Goal: Check status: Check status

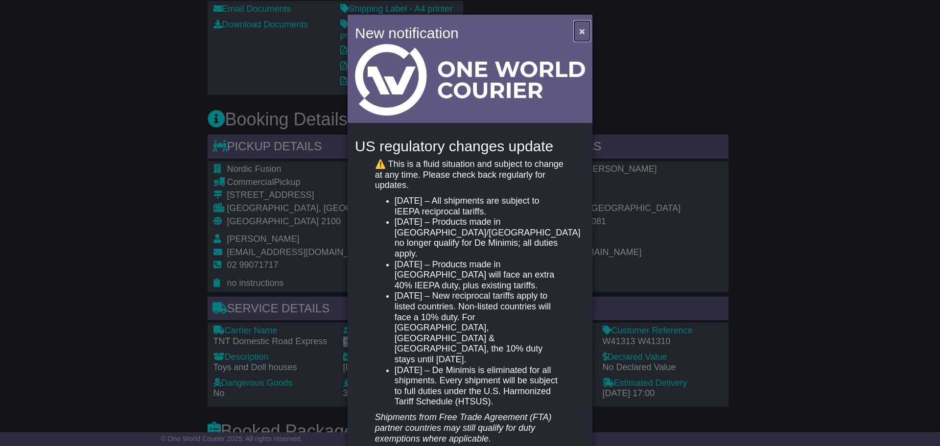
click at [582, 28] on span "×" at bounding box center [582, 30] width 6 height 11
click at [579, 33] on span "×" at bounding box center [582, 30] width 6 height 11
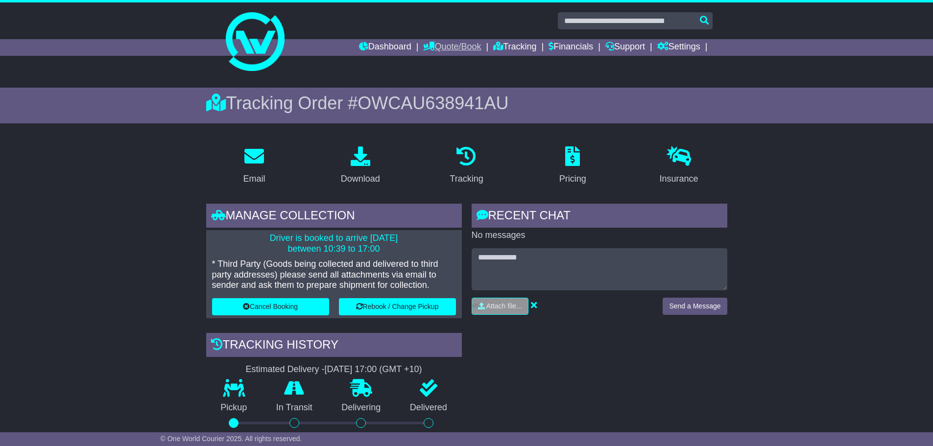
click at [443, 46] on link "Quote/Book" at bounding box center [452, 47] width 58 height 17
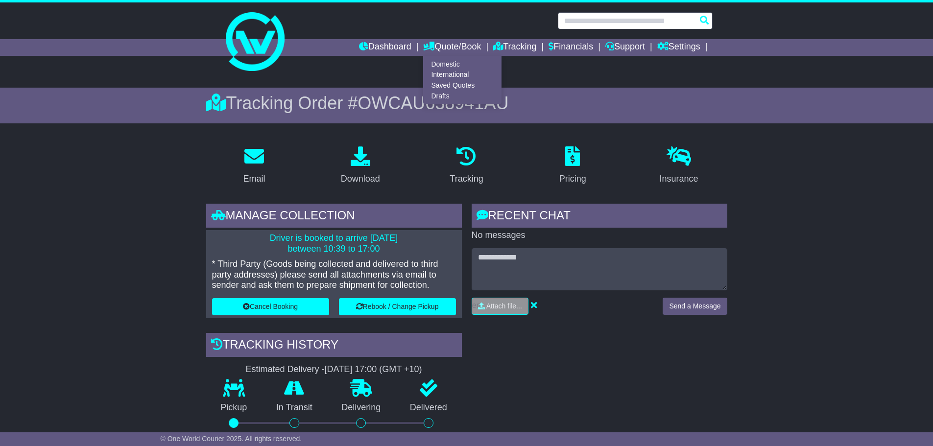
click at [594, 18] on input "text" at bounding box center [635, 20] width 155 height 17
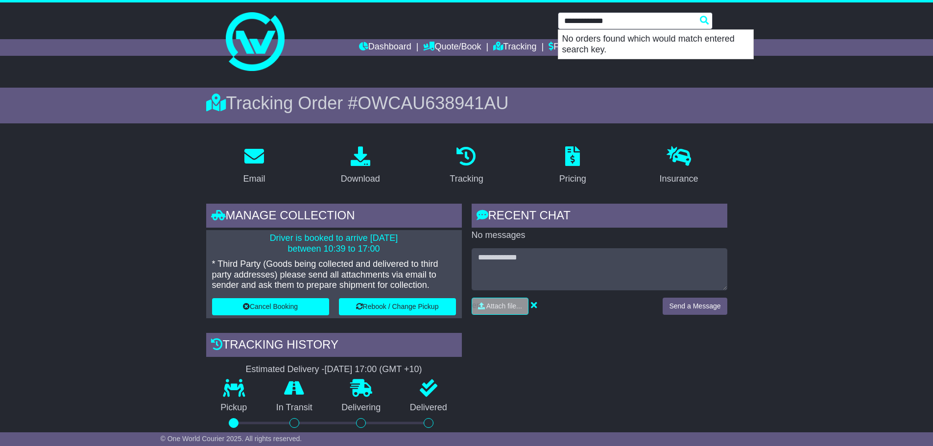
type input "**********"
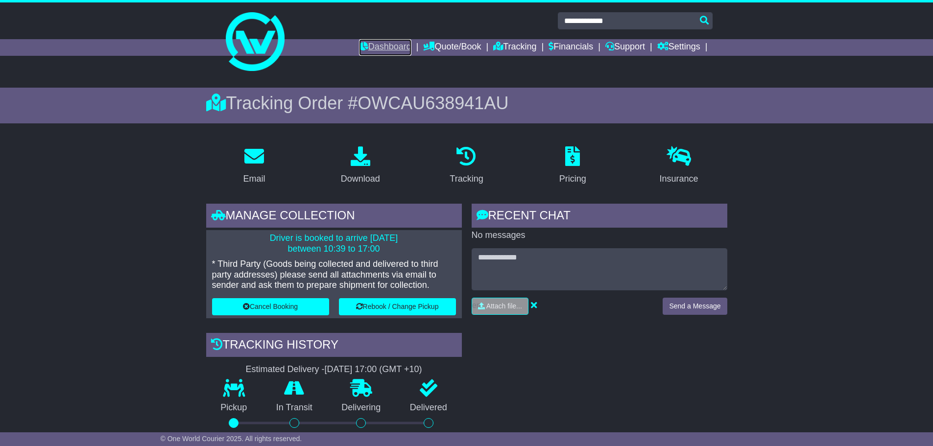
click at [372, 42] on link "Dashboard" at bounding box center [385, 47] width 52 height 17
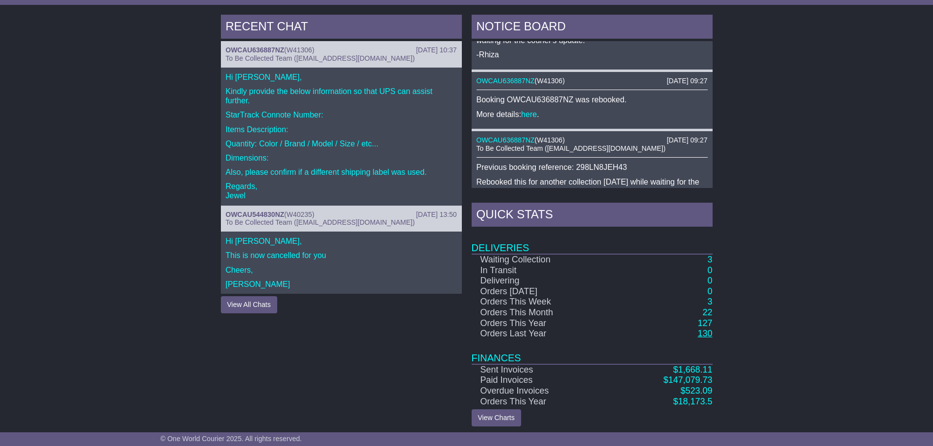
scroll to position [408, 0]
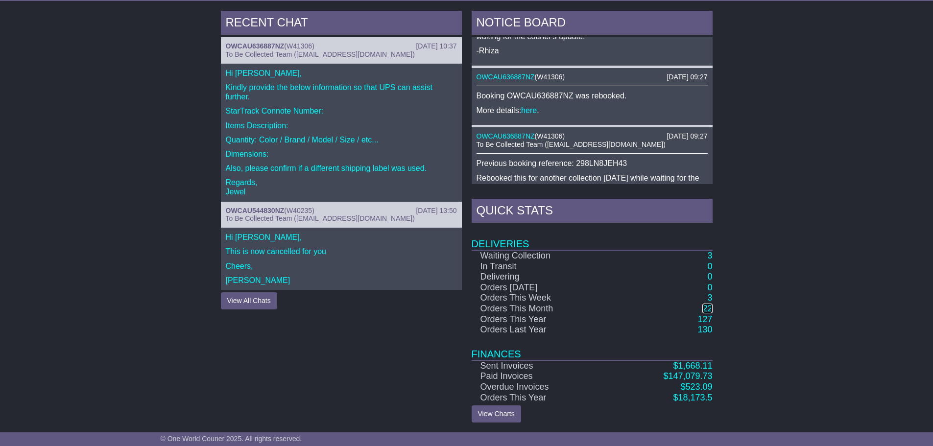
click at [709, 307] on link "22" at bounding box center [707, 309] width 10 height 10
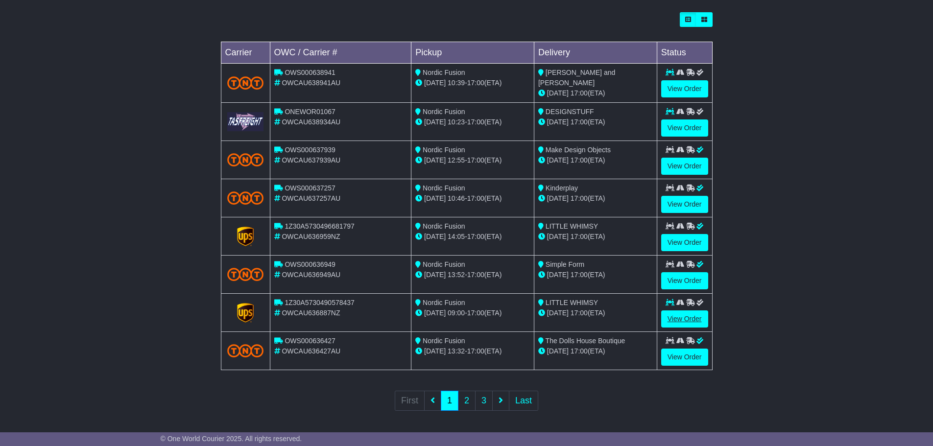
scroll to position [278, 0]
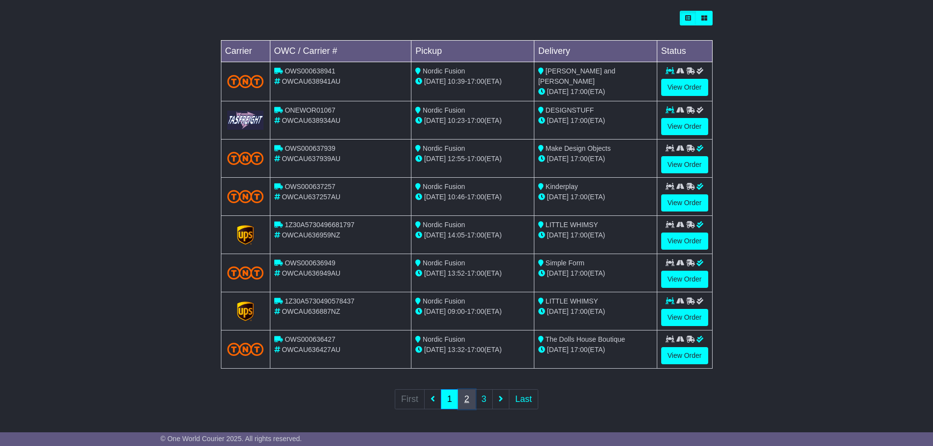
click at [465, 398] on link "2" at bounding box center [467, 399] width 18 height 20
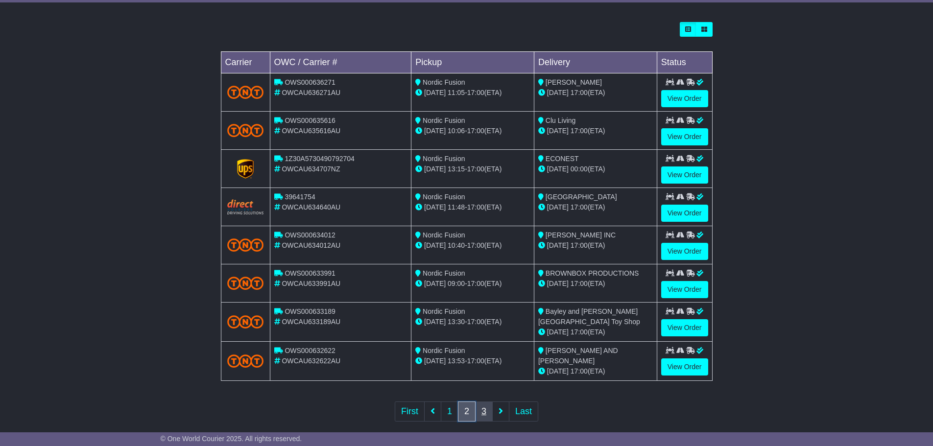
scroll to position [279, 0]
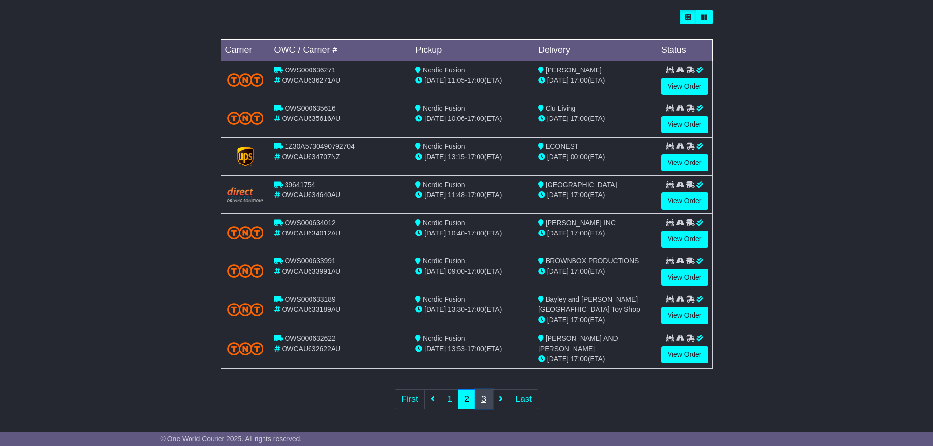
click at [483, 398] on link "3" at bounding box center [484, 399] width 18 height 20
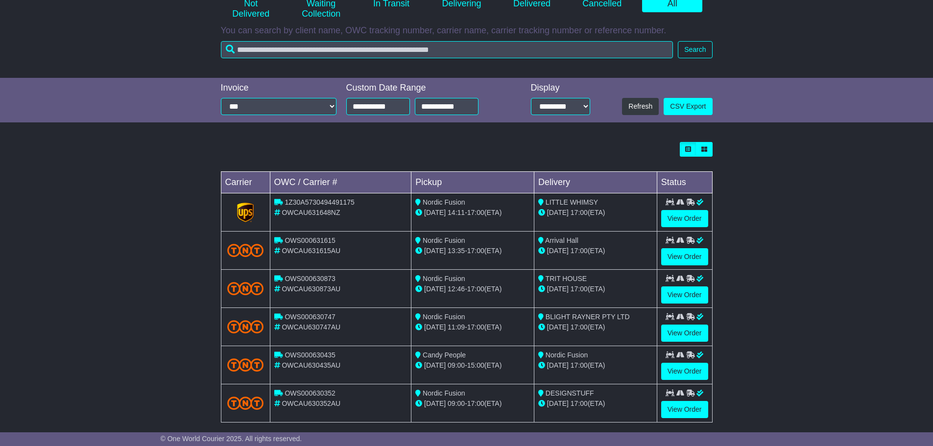
scroll to position [196, 0]
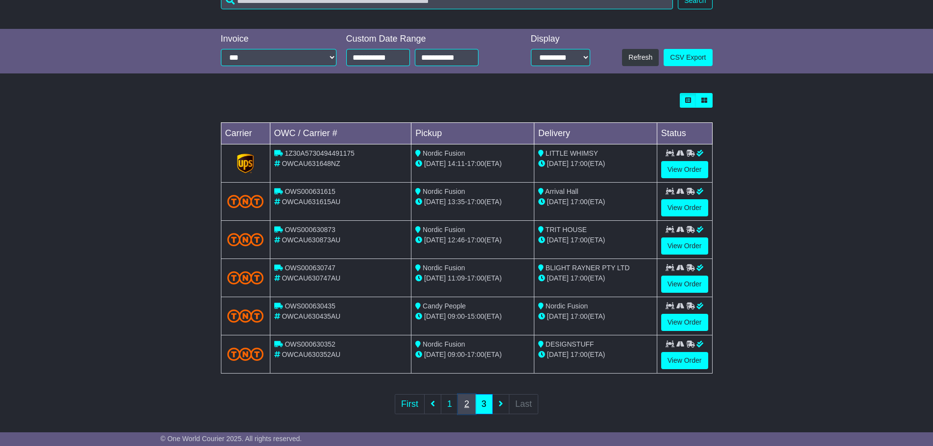
click at [464, 405] on link "2" at bounding box center [467, 404] width 18 height 20
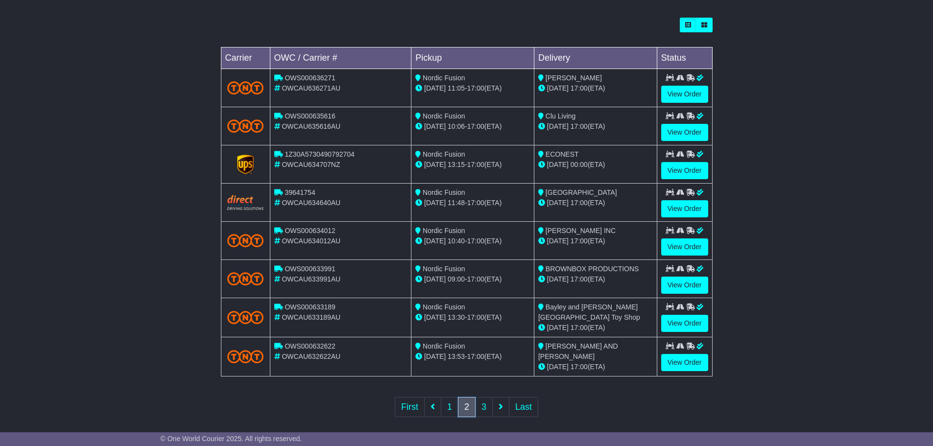
scroll to position [279, 0]
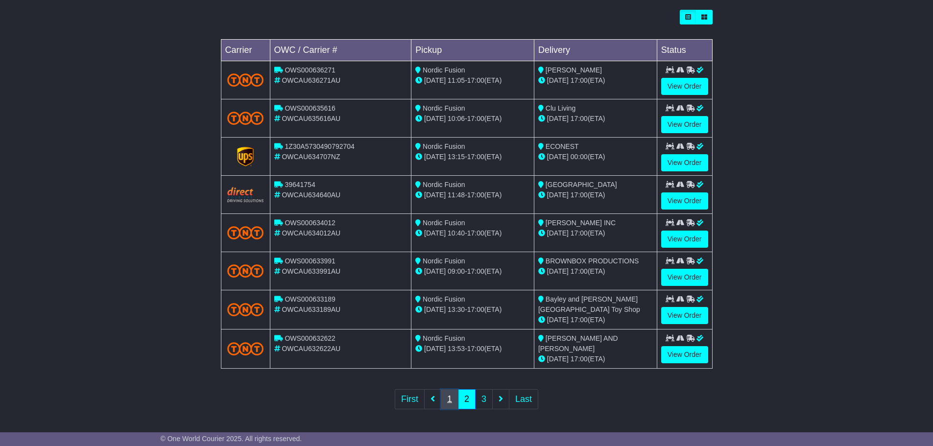
click at [448, 394] on link "1" at bounding box center [450, 399] width 18 height 20
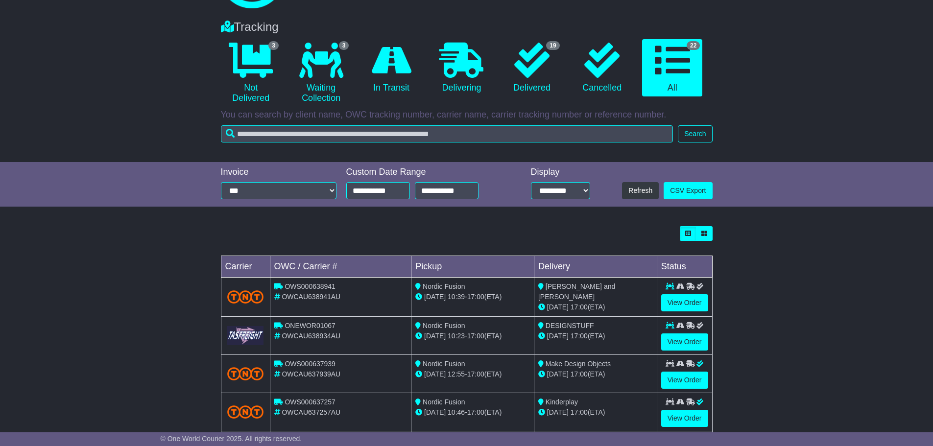
scroll to position [0, 0]
